Goal: Task Accomplishment & Management: Manage account settings

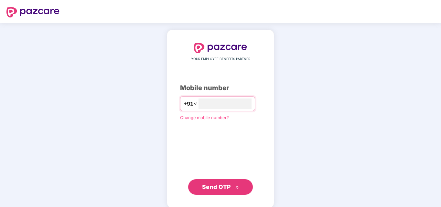
type input "**********"
click at [233, 189] on span "Send OTP" at bounding box center [220, 186] width 37 height 9
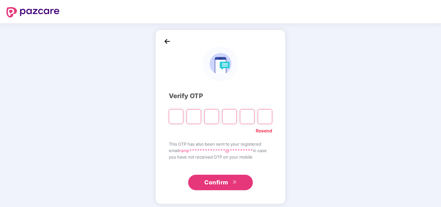
type input "*"
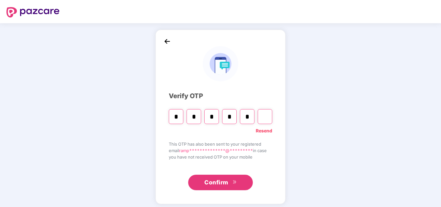
type input "*"
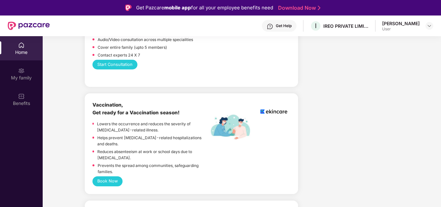
scroll to position [194, 0]
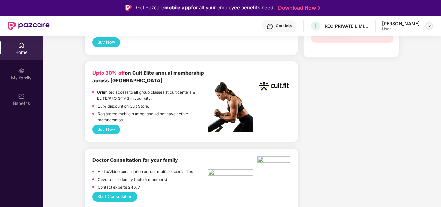
click at [428, 26] on img at bounding box center [429, 25] width 5 height 5
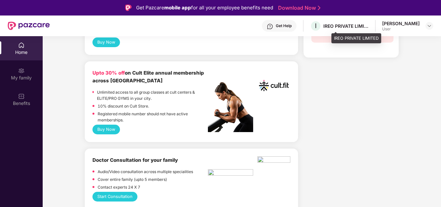
click at [354, 26] on div "IREO PRIVATE LIMITED" at bounding box center [345, 26] width 45 height 6
click at [350, 37] on div "IREO PRIVATE LIMITED" at bounding box center [356, 38] width 50 height 10
click at [368, 28] on div "IREO PRIVATE LIMITED" at bounding box center [345, 26] width 45 height 6
click at [321, 25] on span "I" at bounding box center [315, 25] width 11 height 11
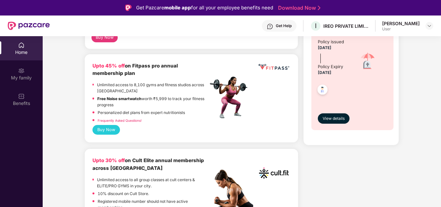
scroll to position [0, 0]
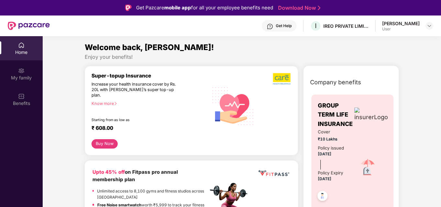
click at [365, 148] on div "Cover ₹10 Lakhs Policy issued [DATE] Policy Expiry [DATE]" at bounding box center [352, 168] width 69 height 78
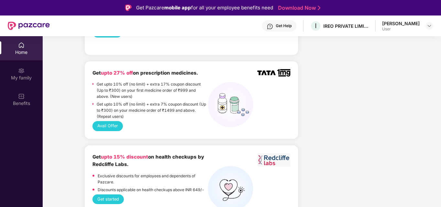
scroll to position [348, 0]
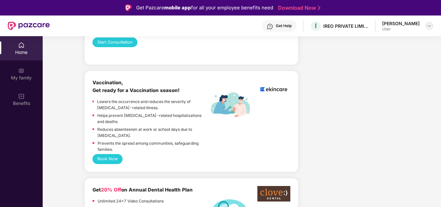
click at [430, 26] on img at bounding box center [429, 25] width 5 height 5
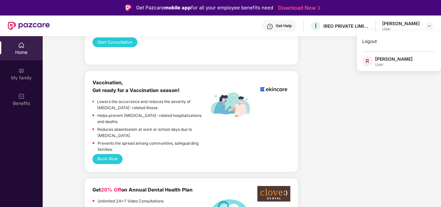
click at [392, 60] on div "R [PERSON_NAME] User" at bounding box center [399, 61] width 84 height 11
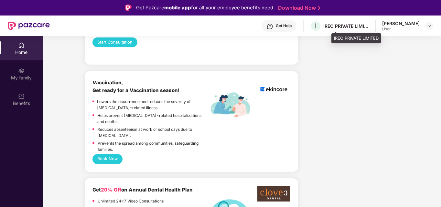
click at [368, 28] on div "IREO PRIVATE LIMITED" at bounding box center [345, 26] width 45 height 6
click at [364, 26] on div "IREO PRIVATE LIMITED" at bounding box center [345, 26] width 45 height 6
click at [321, 27] on span "I" at bounding box center [315, 25] width 11 height 11
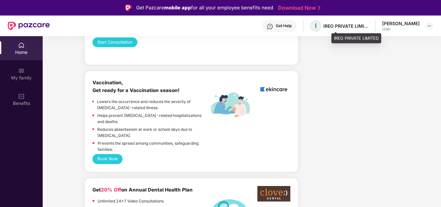
click at [321, 27] on span "I" at bounding box center [315, 25] width 11 height 11
click at [338, 38] on div "IREO PRIVATE LIMITED" at bounding box center [356, 38] width 50 height 10
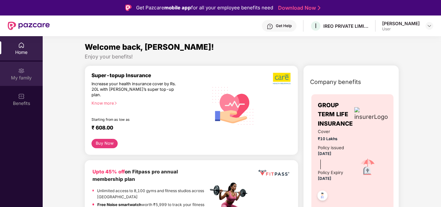
scroll to position [0, 0]
click at [20, 74] on div "My family" at bounding box center [21, 74] width 43 height 24
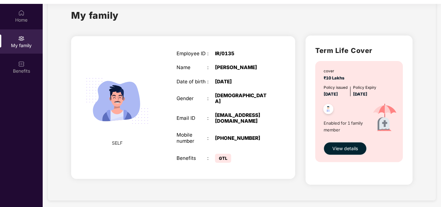
scroll to position [36, 0]
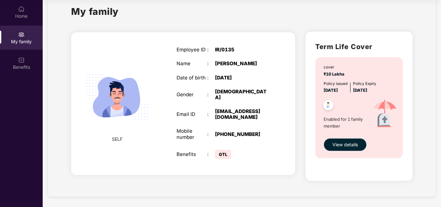
click at [344, 146] on span "View details" at bounding box center [345, 144] width 26 height 7
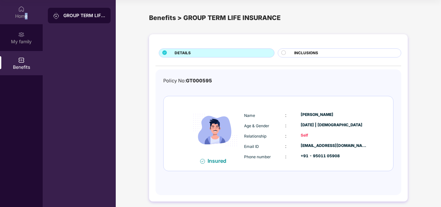
click at [27, 16] on div "Home" at bounding box center [21, 16] width 43 height 6
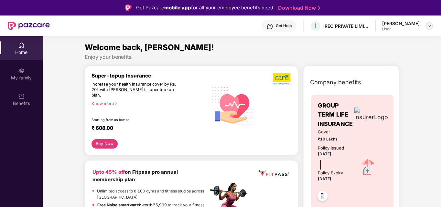
click at [429, 26] on img at bounding box center [429, 25] width 5 height 5
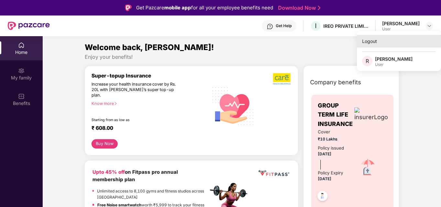
click at [371, 40] on div "Logout" at bounding box center [399, 41] width 84 height 13
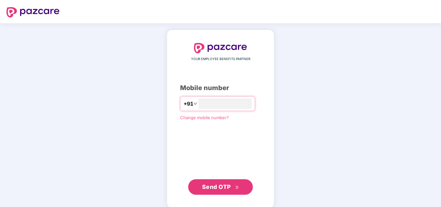
click at [97, 82] on div "YOUR EMPLOYEE BENEFITS PARTNER Mobile number +91 Change mobile number? Send OTP" at bounding box center [220, 118] width 441 height 191
